Goal: Transaction & Acquisition: Purchase product/service

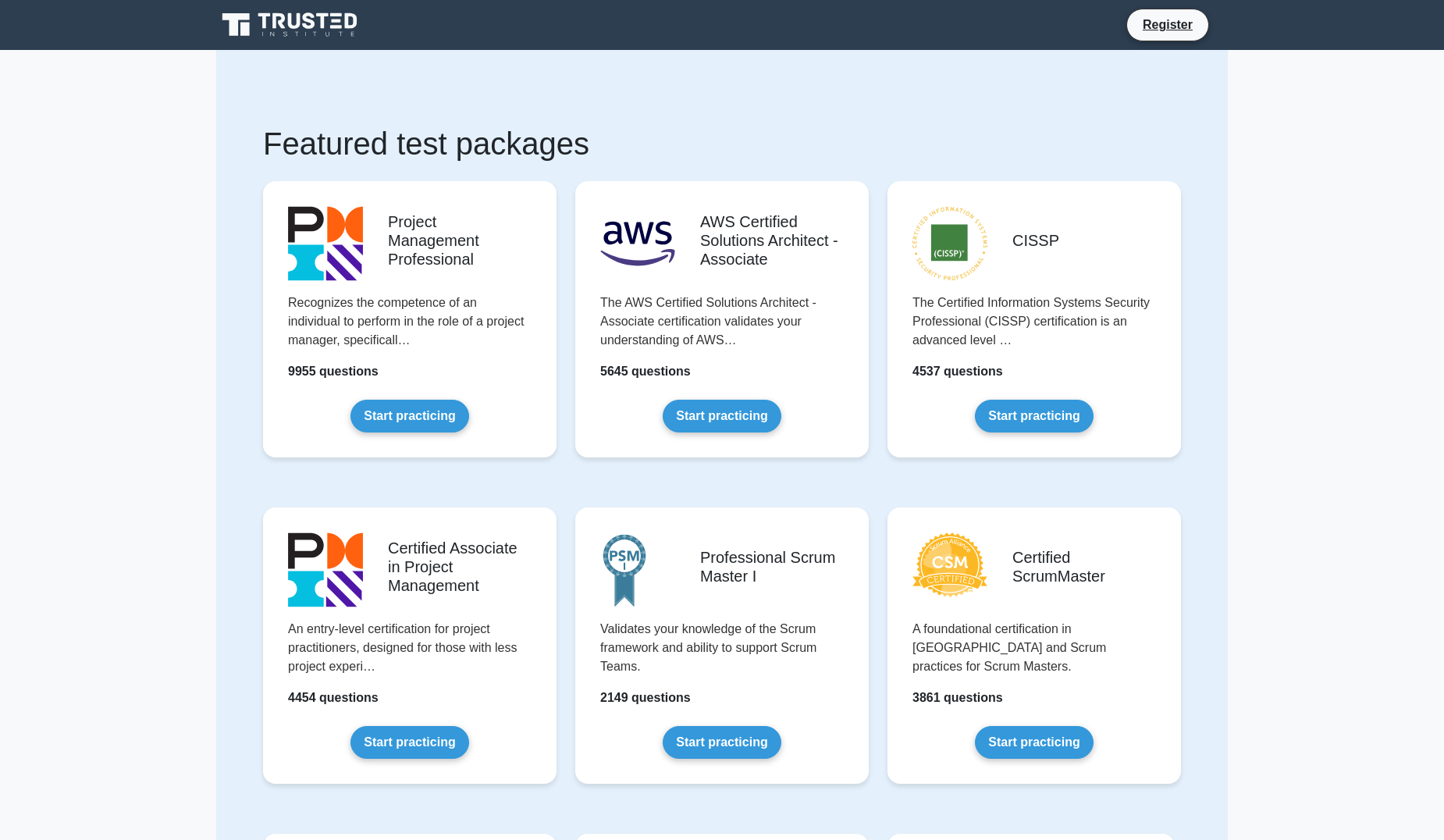
drag, startPoint x: 86, startPoint y: 152, endPoint x: 94, endPoint y: 144, distance: 11.3
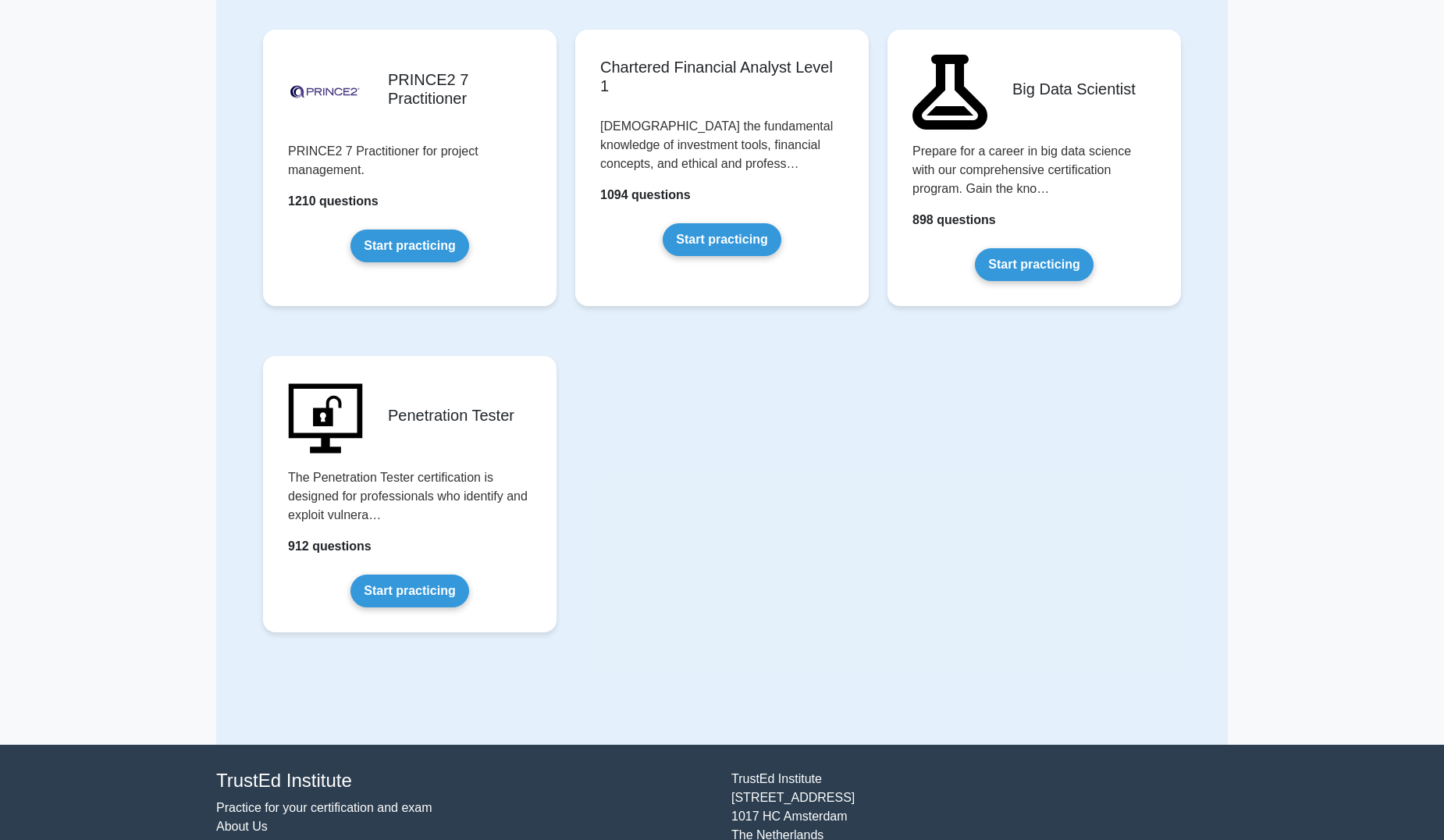
scroll to position [3093, 0]
